Goal: Find contact information: Find contact information

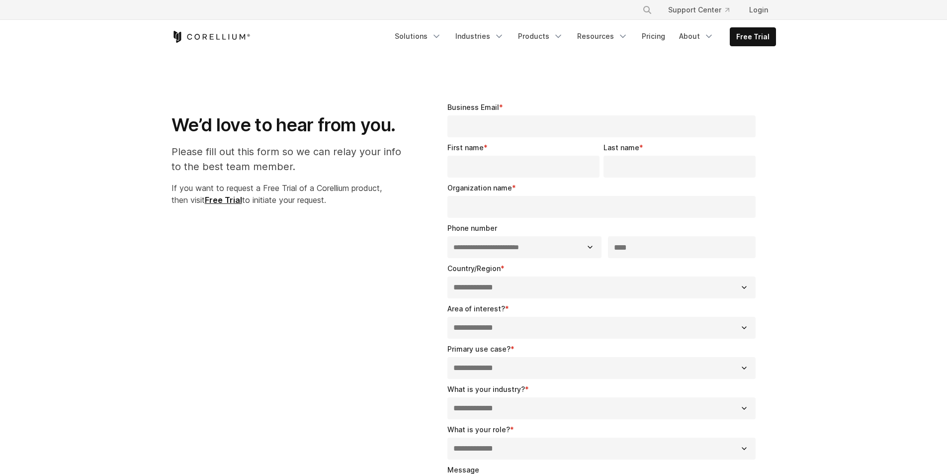
select select "**"
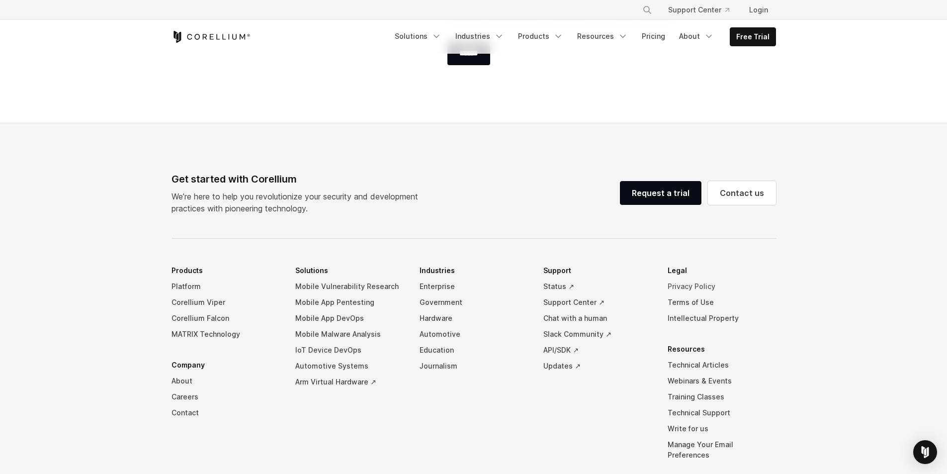
click at [679, 284] on link "Privacy Policy" at bounding box center [722, 286] width 108 height 16
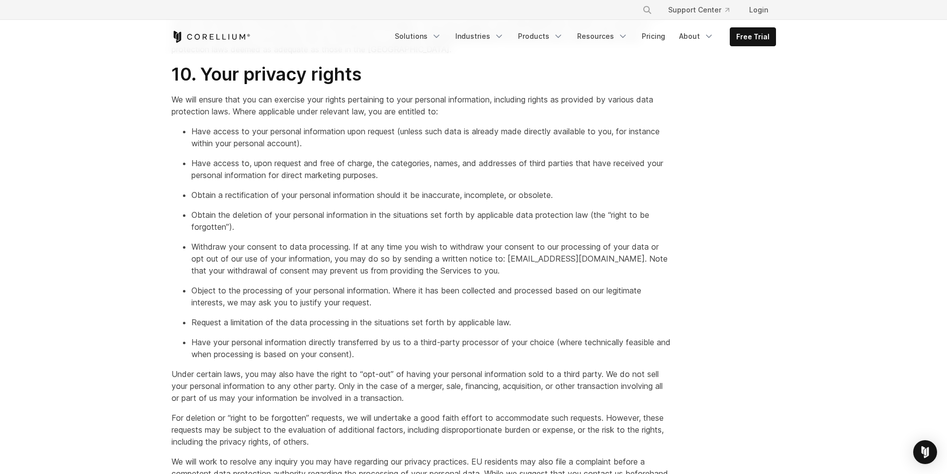
scroll to position [2632, 0]
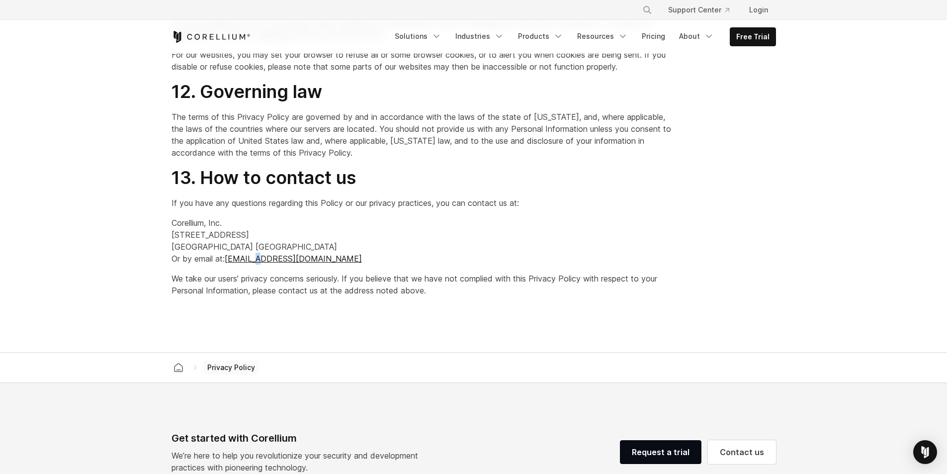
drag, startPoint x: 386, startPoint y: 191, endPoint x: 356, endPoint y: 202, distance: 32.2
drag, startPoint x: 232, startPoint y: 224, endPoint x: 169, endPoint y: 225, distance: 63.2
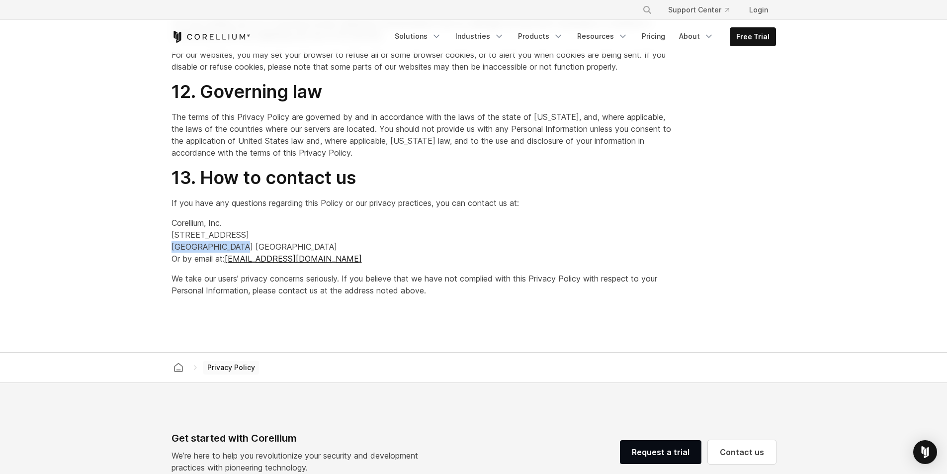
copy p "[GEOGRAPHIC_DATA], [GEOGRAPHIC_DATA]"
